Goal: Navigation & Orientation: Find specific page/section

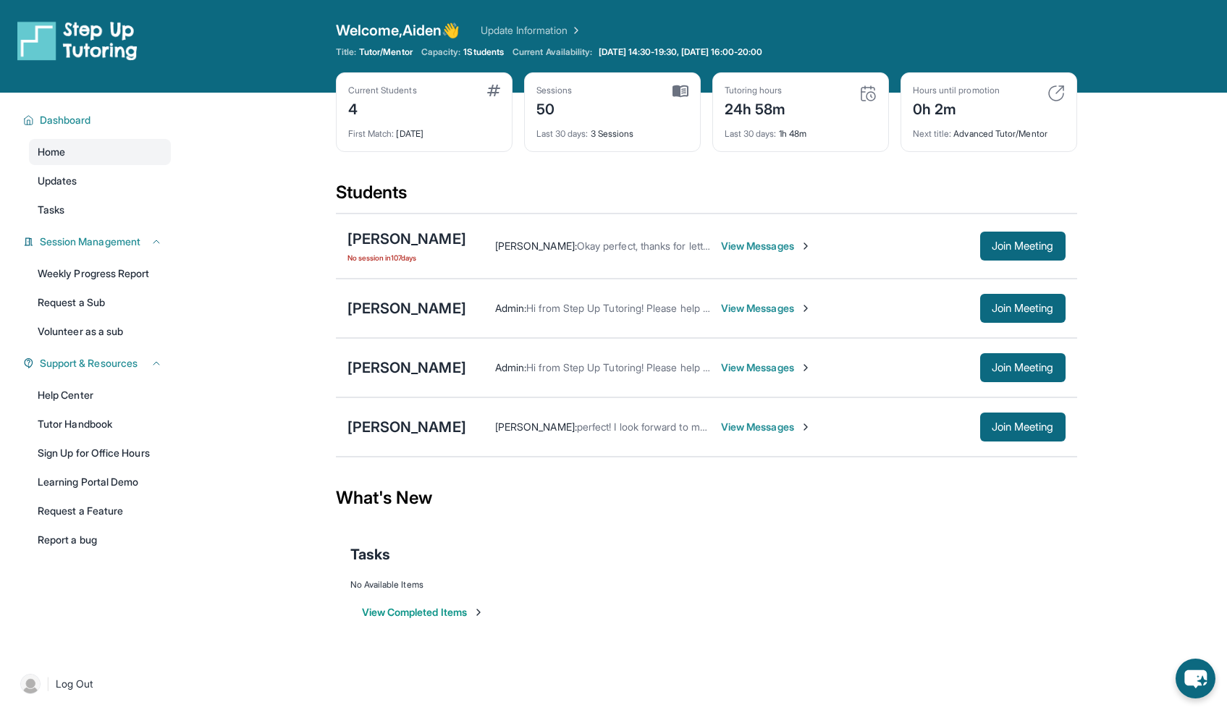
drag, startPoint x: 697, startPoint y: 1, endPoint x: 699, endPoint y: -6, distance: 7.4
click at [699, 0] on html "Open sidebar Welcome, Aiden 👋 Update Information Title: Tutor/Mentor Capacity: …" at bounding box center [613, 355] width 1227 height 710
click at [1004, 306] on span "Join Meeting" at bounding box center [1023, 308] width 62 height 9
click at [1055, 95] on img at bounding box center [1056, 93] width 17 height 17
click at [1056, 93] on img at bounding box center [1056, 93] width 17 height 17
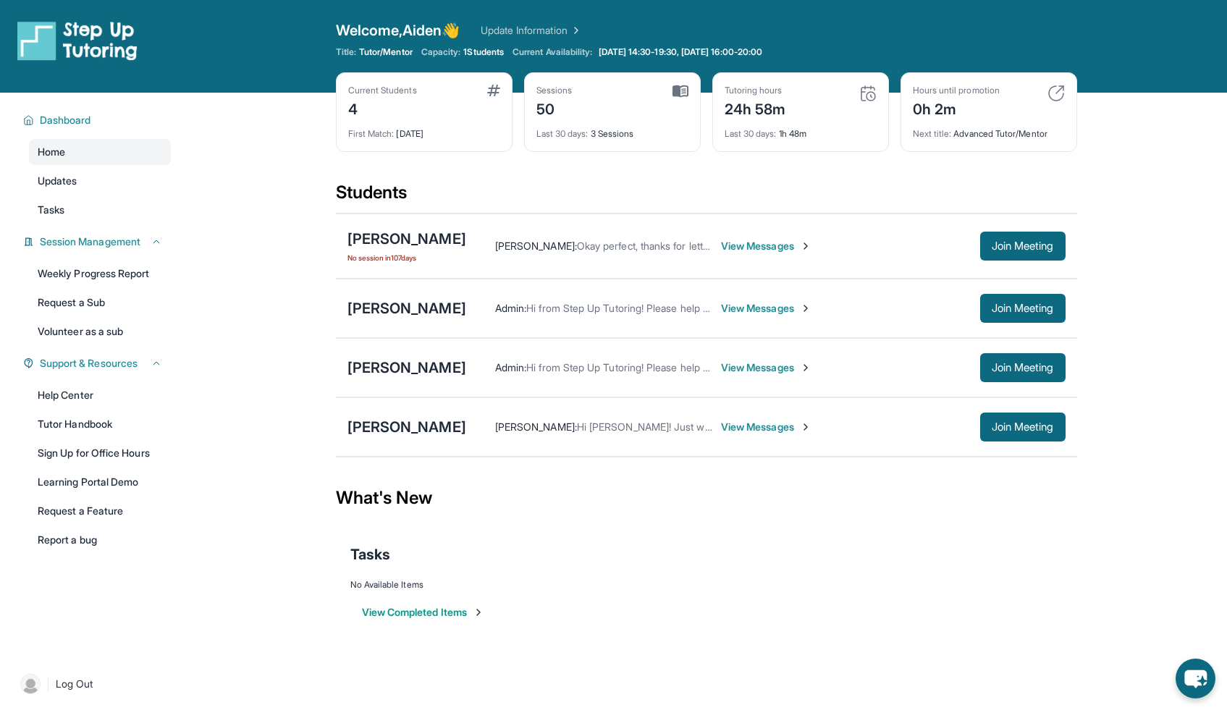
click at [1056, 93] on img at bounding box center [1056, 93] width 17 height 17
click at [1055, 91] on img at bounding box center [1056, 93] width 17 height 17
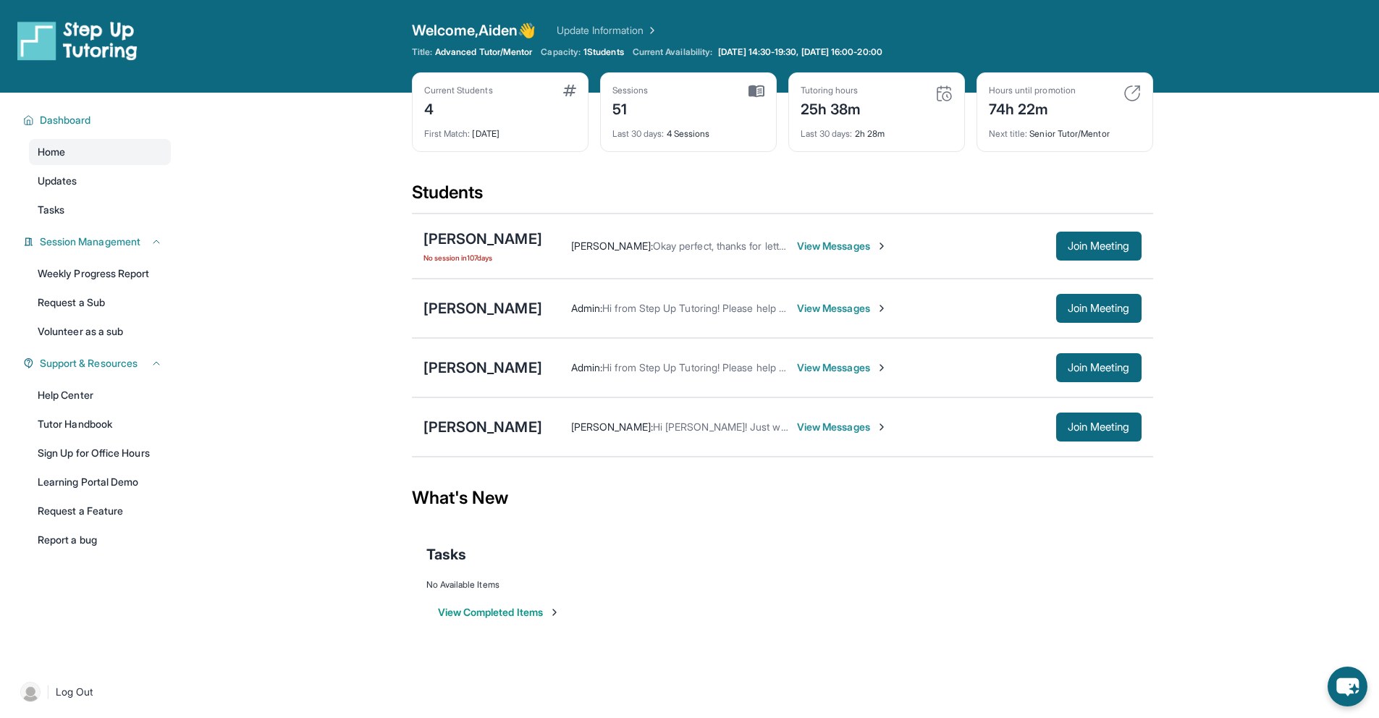
click at [1134, 93] on img at bounding box center [1132, 93] width 17 height 17
click at [1074, 103] on div "74h 22m" at bounding box center [1032, 107] width 87 height 23
click at [1058, 109] on div "74h 22m" at bounding box center [1032, 107] width 87 height 23
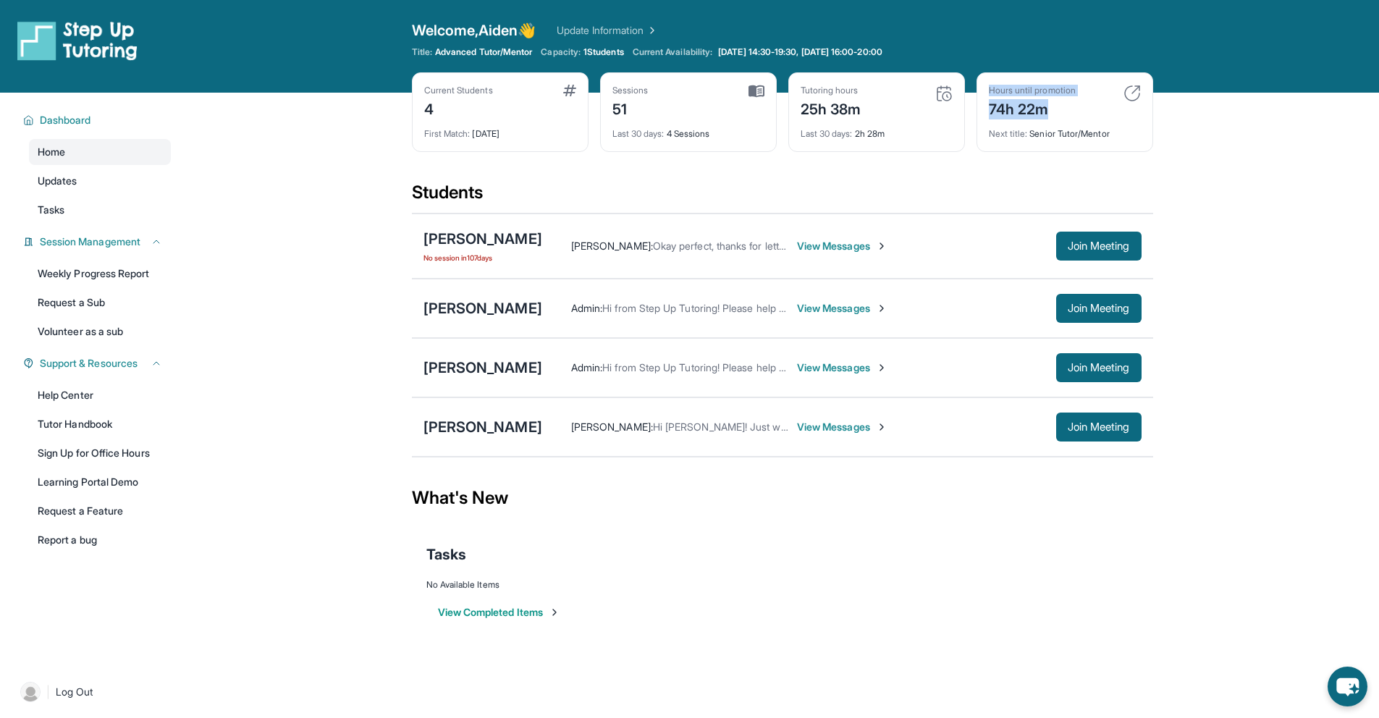
click at [1058, 109] on div "74h 22m" at bounding box center [1032, 107] width 87 height 23
click at [95, 269] on link "Weekly Progress Report" at bounding box center [100, 274] width 142 height 26
click at [137, 184] on link "Updates" at bounding box center [100, 181] width 142 height 26
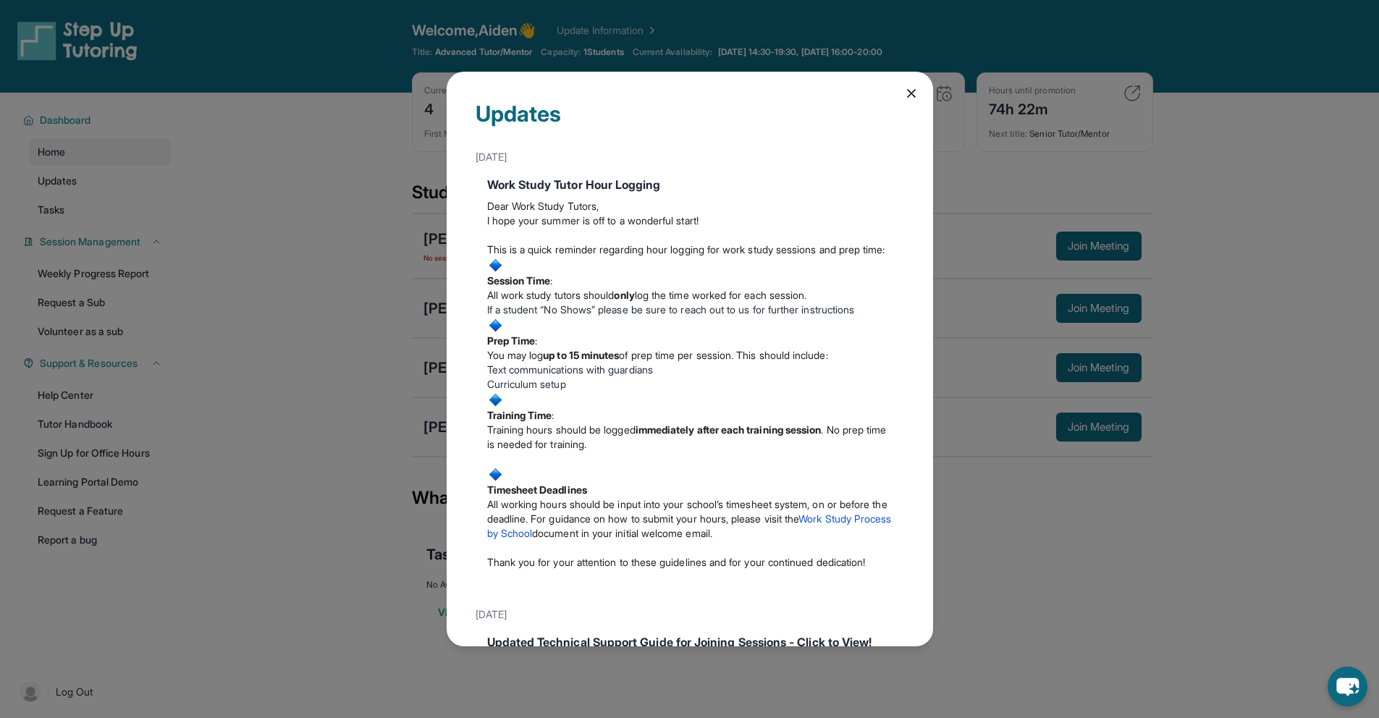
click at [123, 216] on div "Updates [DATE] Work Study Tutor Hour Logging Dear Work Study Tutors, I hope you…" at bounding box center [689, 359] width 1379 height 718
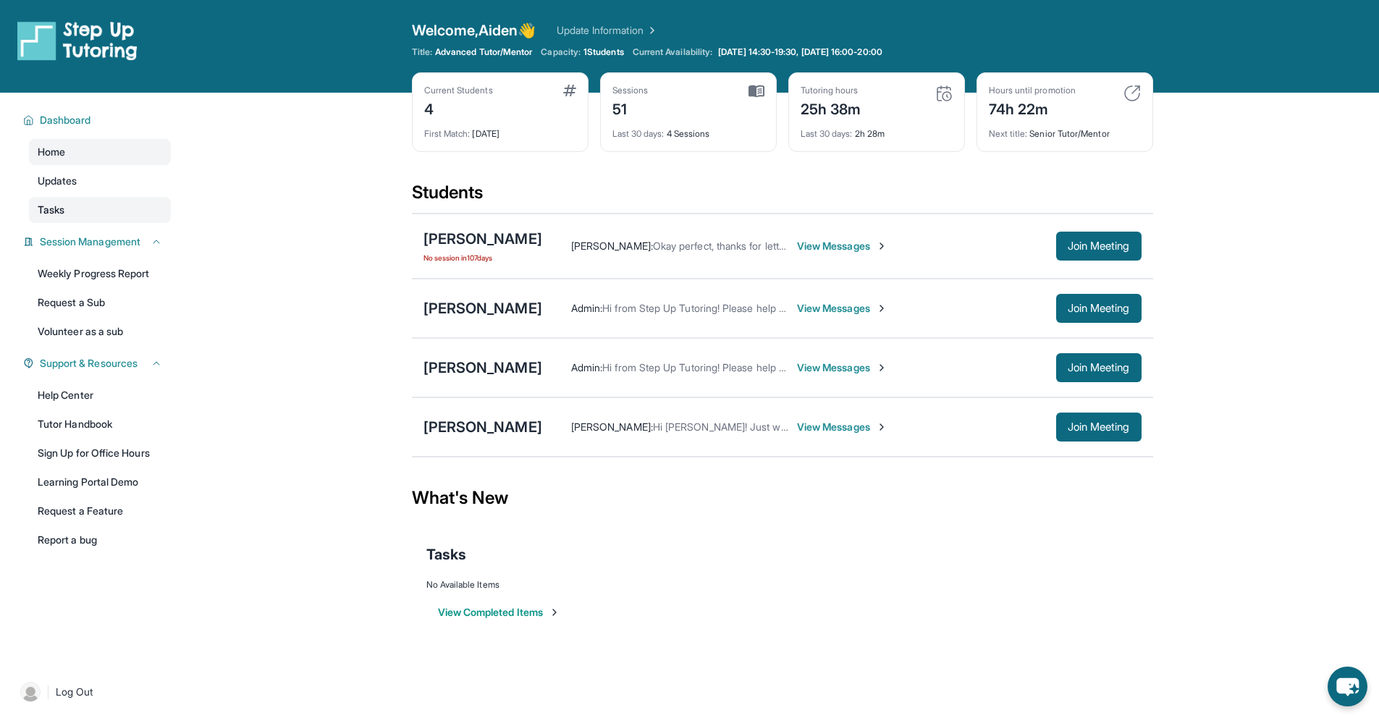
click at [122, 209] on link "Tasks" at bounding box center [100, 210] width 142 height 26
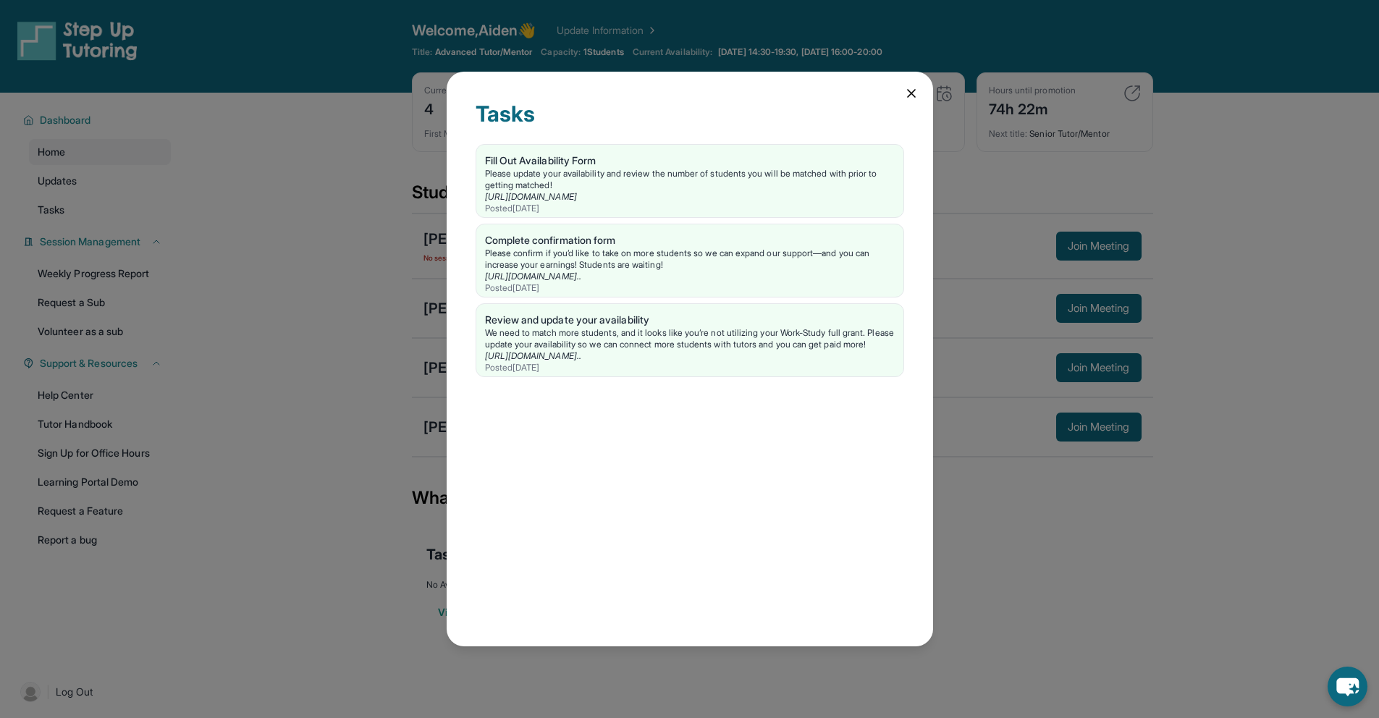
click at [923, 95] on div "Tasks Fill Out Availability Form Please update your availability and review the…" at bounding box center [690, 359] width 487 height 575
click at [909, 92] on icon at bounding box center [911, 93] width 7 height 7
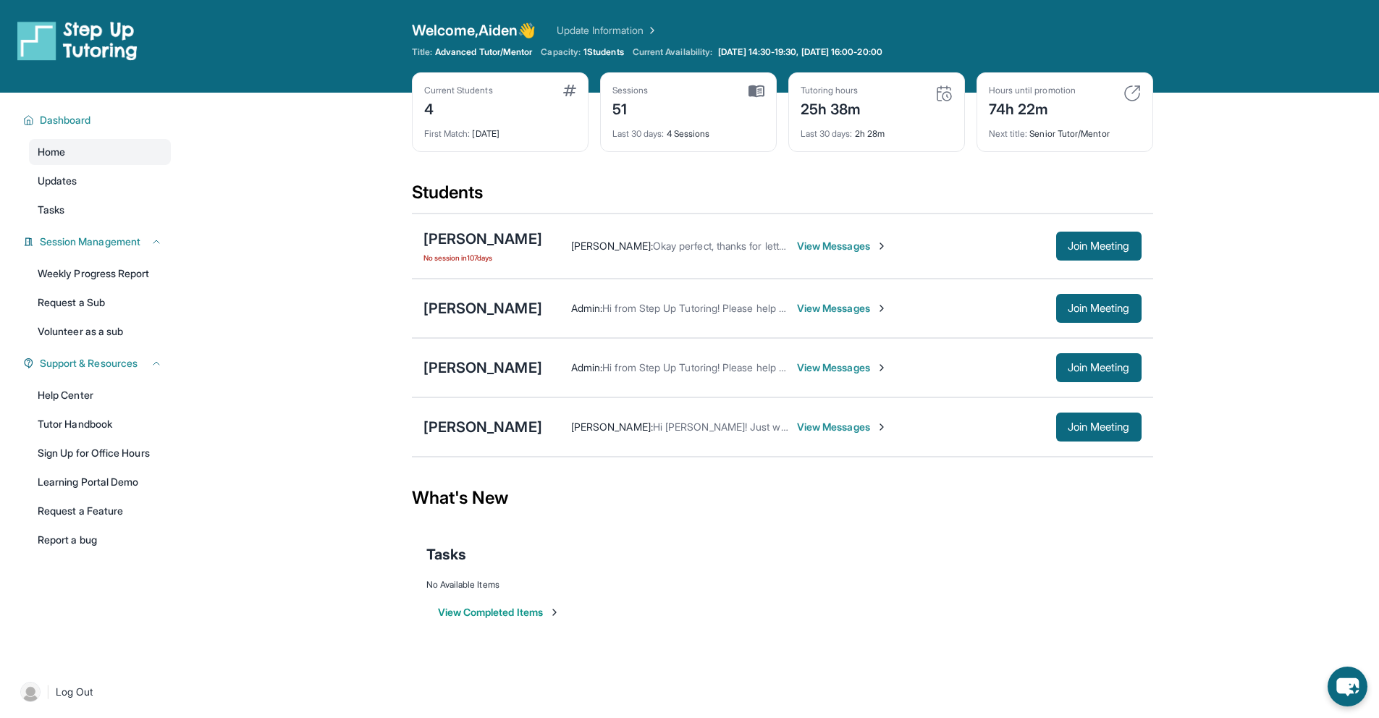
click at [1137, 93] on img at bounding box center [1132, 93] width 17 height 17
click at [1051, 120] on div "Next title : Senior Tutor/Mentor" at bounding box center [1065, 129] width 152 height 20
click at [1027, 145] on div "Hours until promotion 74h 22m Next title : Senior Tutor/Mentor" at bounding box center [1065, 112] width 177 height 80
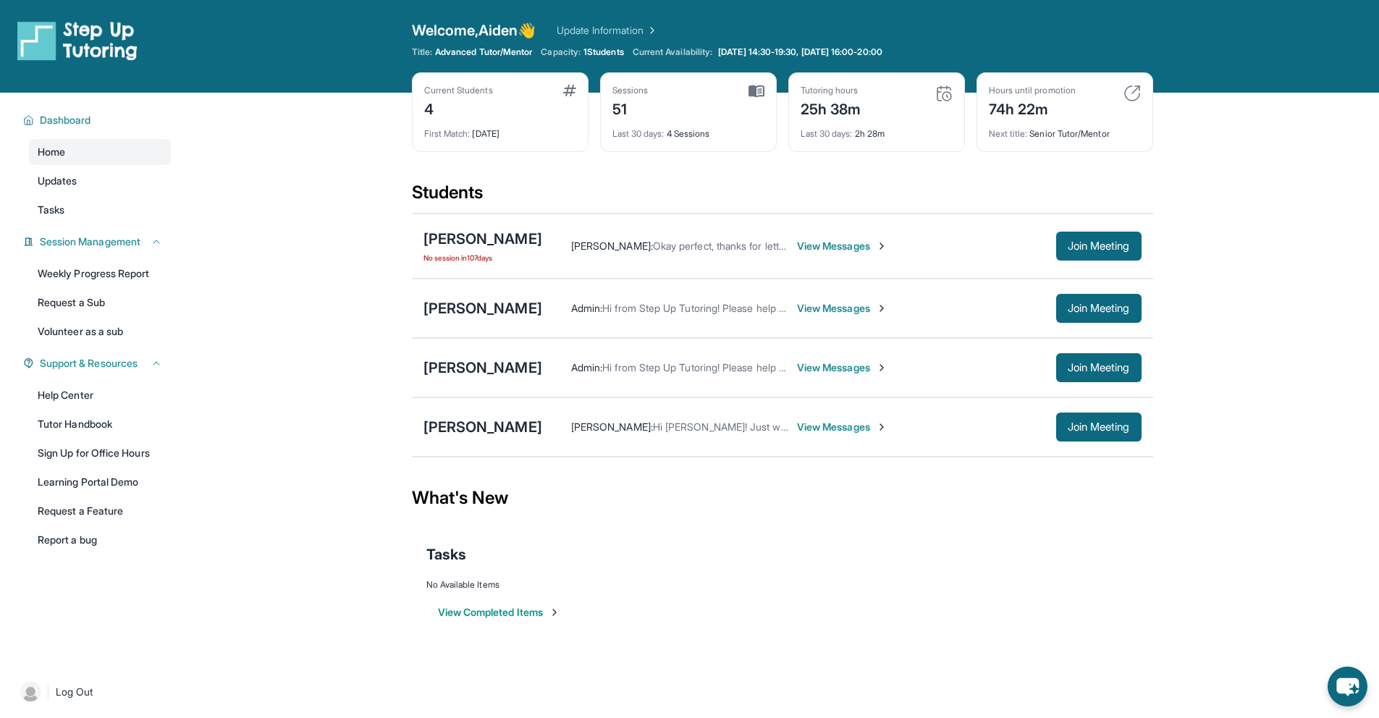
click at [1028, 134] on div "Next title : Senior Tutor/Mentor" at bounding box center [1065, 129] width 152 height 20
click at [308, 121] on main "Current Students 4 First Match : [DATE] Sessions 51 Last 30 days : 4 Sessions T…" at bounding box center [782, 374] width 1194 height 562
drag, startPoint x: 1037, startPoint y: 132, endPoint x: 1113, endPoint y: 135, distance: 75.3
click at [1113, 135] on div "Next title : Senior Tutor/Mentor" at bounding box center [1065, 129] width 152 height 20
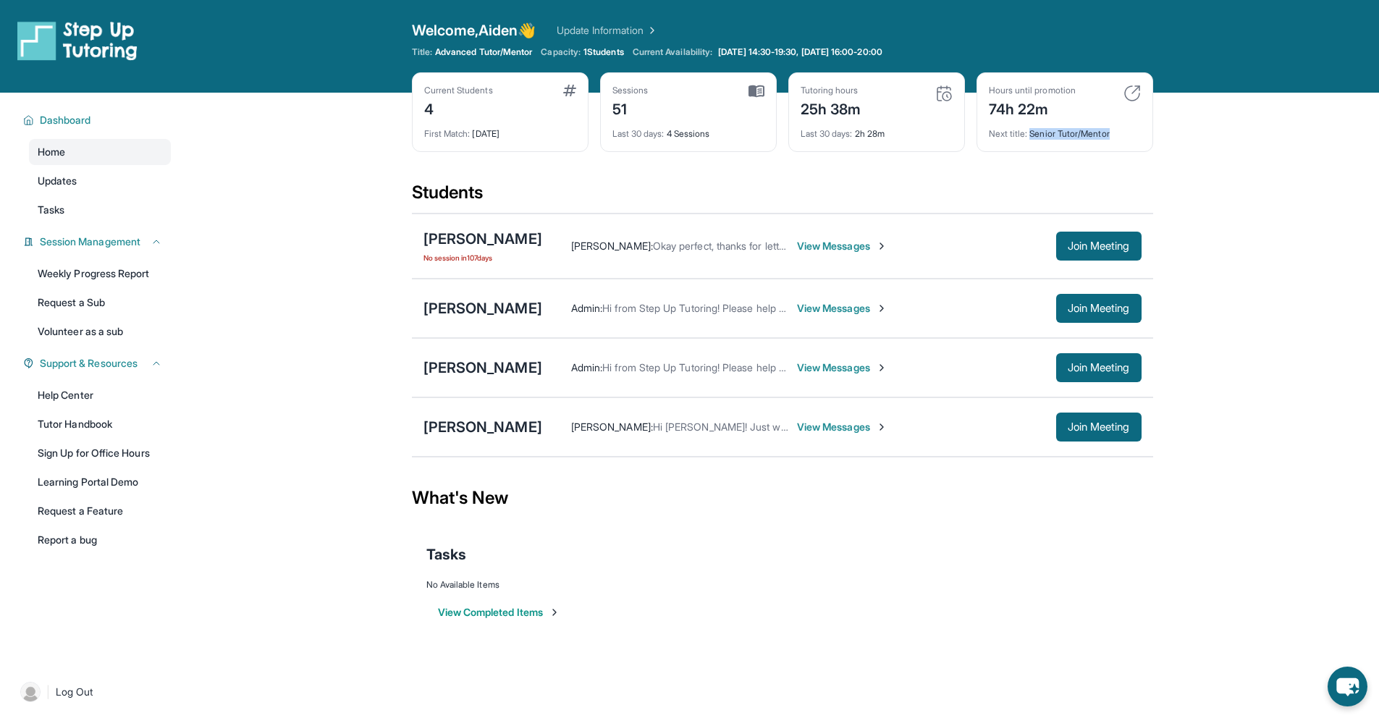
drag, startPoint x: 1032, startPoint y: 134, endPoint x: 1120, endPoint y: 138, distance: 87.7
click at [1120, 138] on div "Next title : Senior Tutor/Mentor" at bounding box center [1065, 129] width 152 height 20
click at [493, 111] on div "4" at bounding box center [458, 107] width 69 height 23
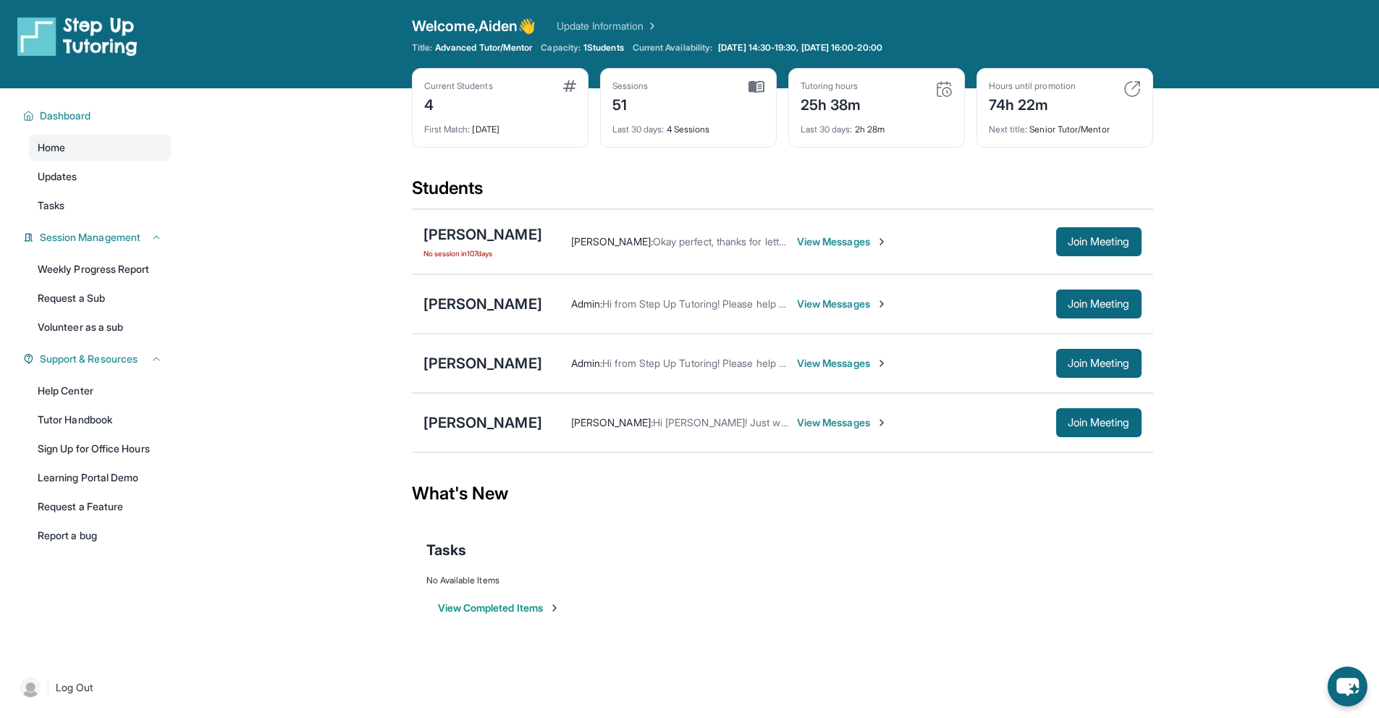
scroll to position [17, 0]
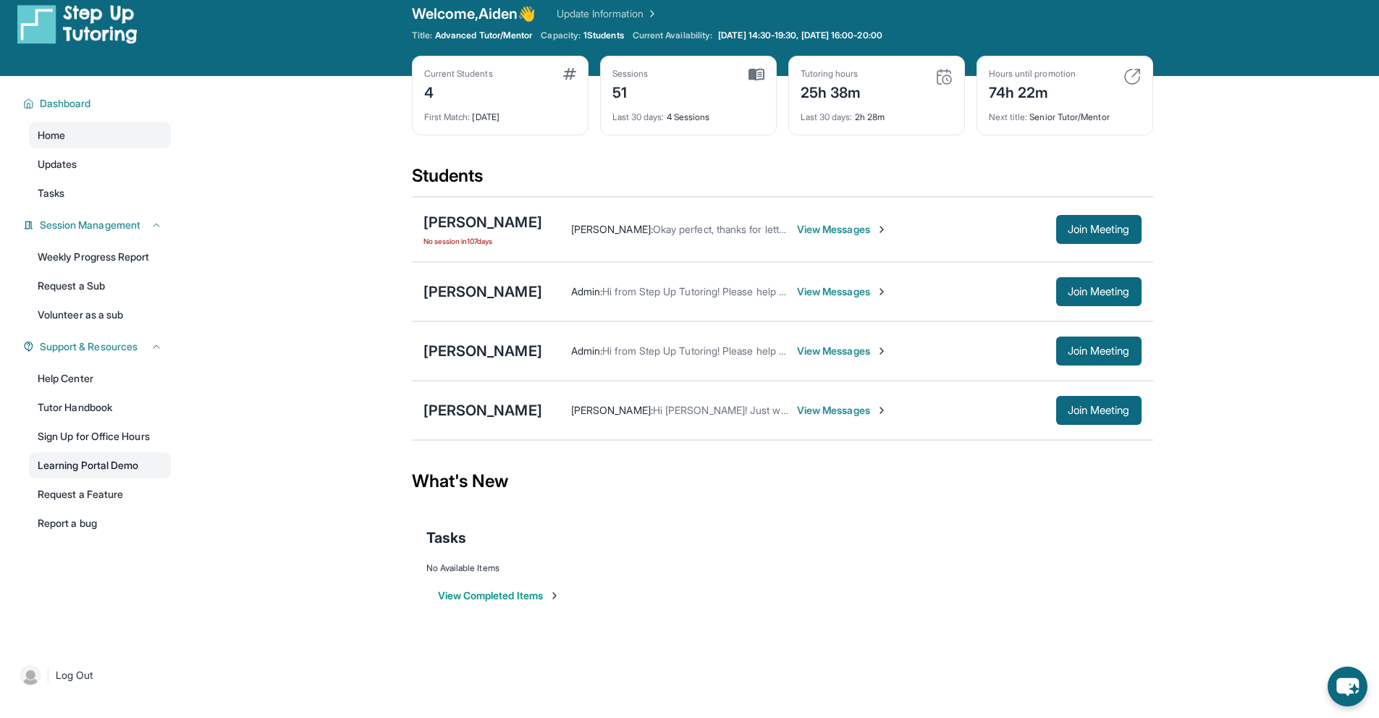
click at [96, 463] on link "Learning Portal Demo" at bounding box center [100, 465] width 142 height 26
click at [59, 411] on link "Tutor Handbook" at bounding box center [100, 408] width 142 height 26
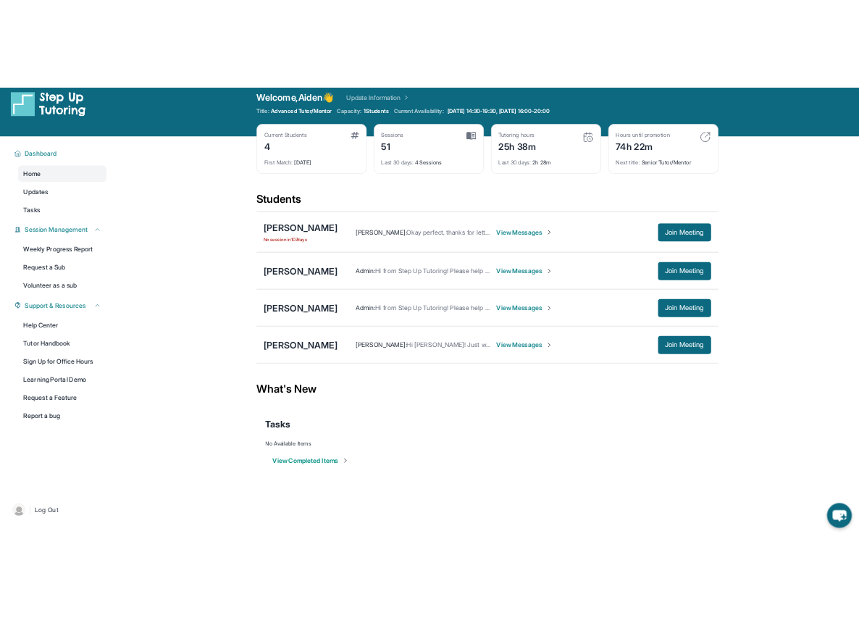
scroll to position [14, 0]
